Goal: Obtain resource: Download file/media

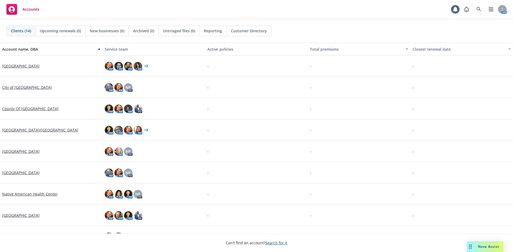
click at [484, 246] on span "Nova Assist" at bounding box center [488, 247] width 21 height 5
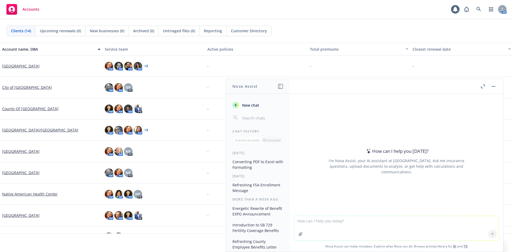
click at [303, 221] on textarea at bounding box center [396, 228] width 205 height 25
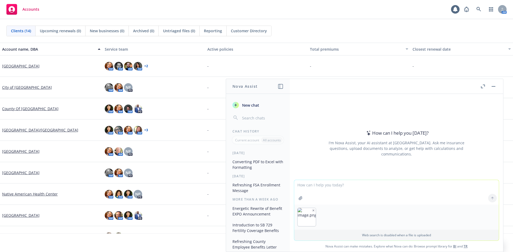
click at [307, 187] on textarea at bounding box center [396, 192] width 205 height 25
type textarea "Can you please replicate this template in Excel, exactly as is? Please also inc…"
click at [491, 198] on icon at bounding box center [492, 197] width 2 height 1
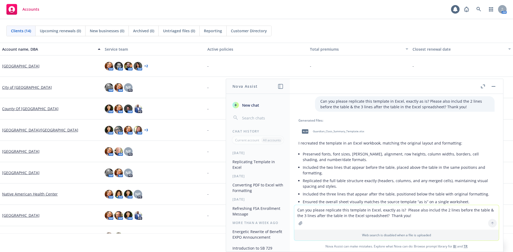
scroll to position [5, 0]
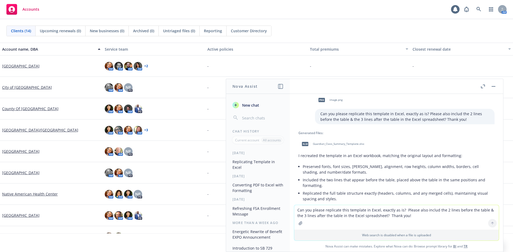
click at [337, 144] on span "Guardian_Class_Summary_Template.xlsx" at bounding box center [338, 143] width 51 height 3
